Goal: Transaction & Acquisition: Purchase product/service

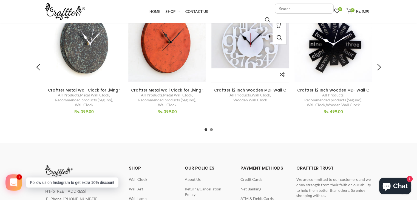
scroll to position [439, 0]
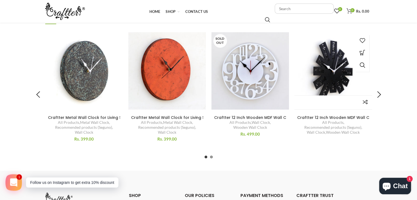
click at [326, 72] on img at bounding box center [333, 71] width 85 height 85
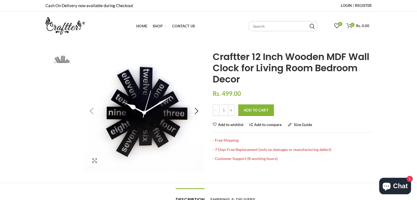
click at [119, 111] on img at bounding box center [291, 113] width 823 height 823
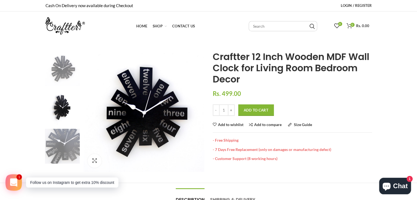
click at [66, 142] on img at bounding box center [62, 146] width 35 height 35
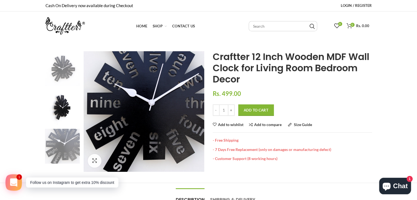
click at [68, 71] on img at bounding box center [62, 68] width 35 height 35
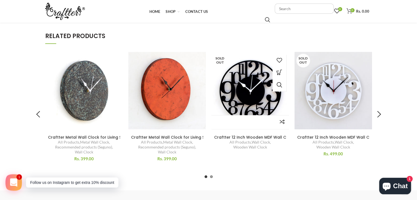
scroll to position [406, 0]
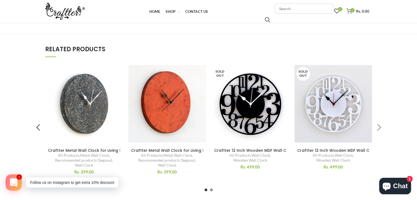
click at [380, 127] on div at bounding box center [379, 128] width 14 height 14
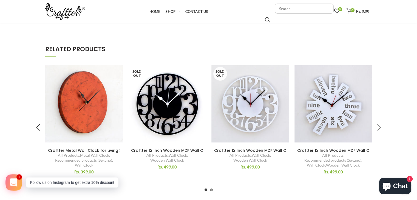
click at [380, 127] on div at bounding box center [379, 128] width 14 height 14
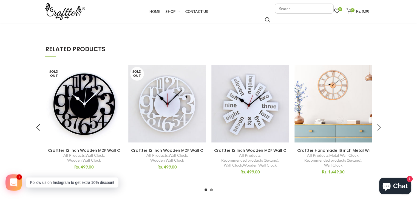
click at [380, 127] on div at bounding box center [379, 128] width 14 height 14
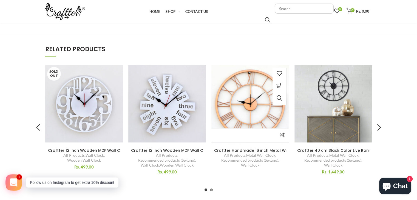
click at [238, 82] on img at bounding box center [250, 103] width 85 height 85
